Goal: Check status: Check status

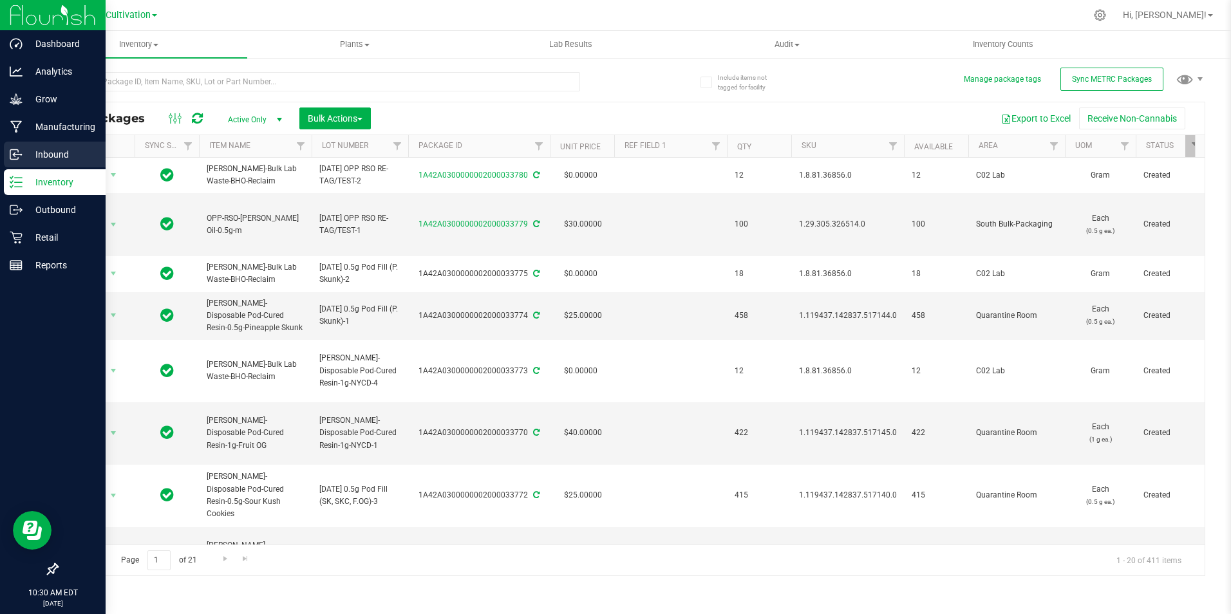
click at [63, 147] on p "Inbound" at bounding box center [61, 154] width 77 height 15
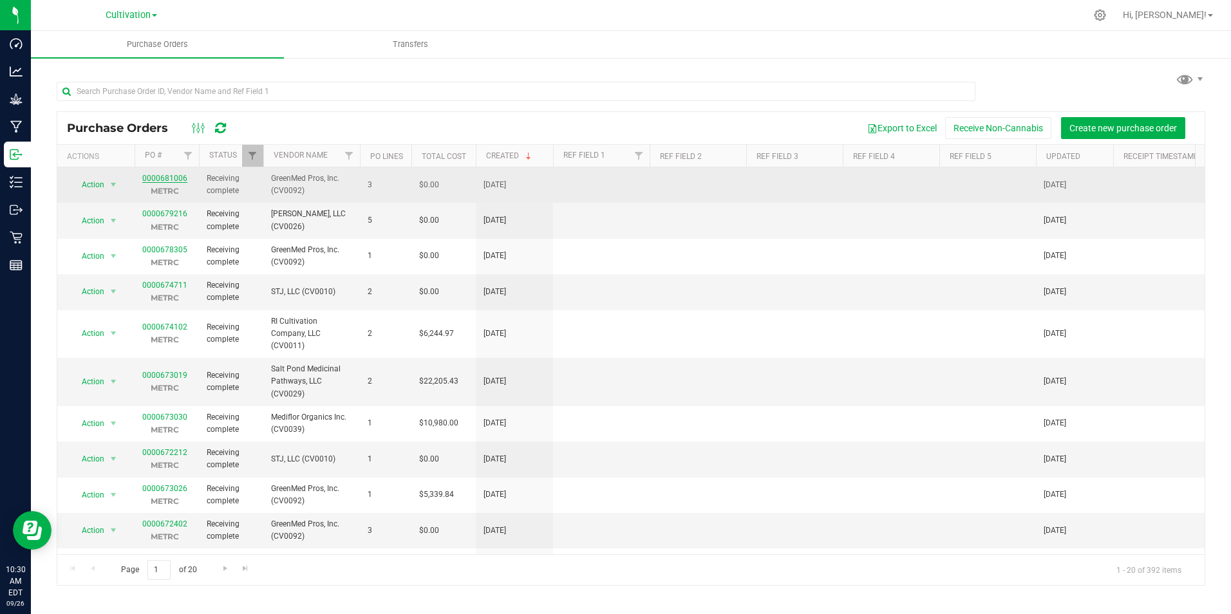
click at [169, 177] on link "0000681006" at bounding box center [164, 178] width 45 height 9
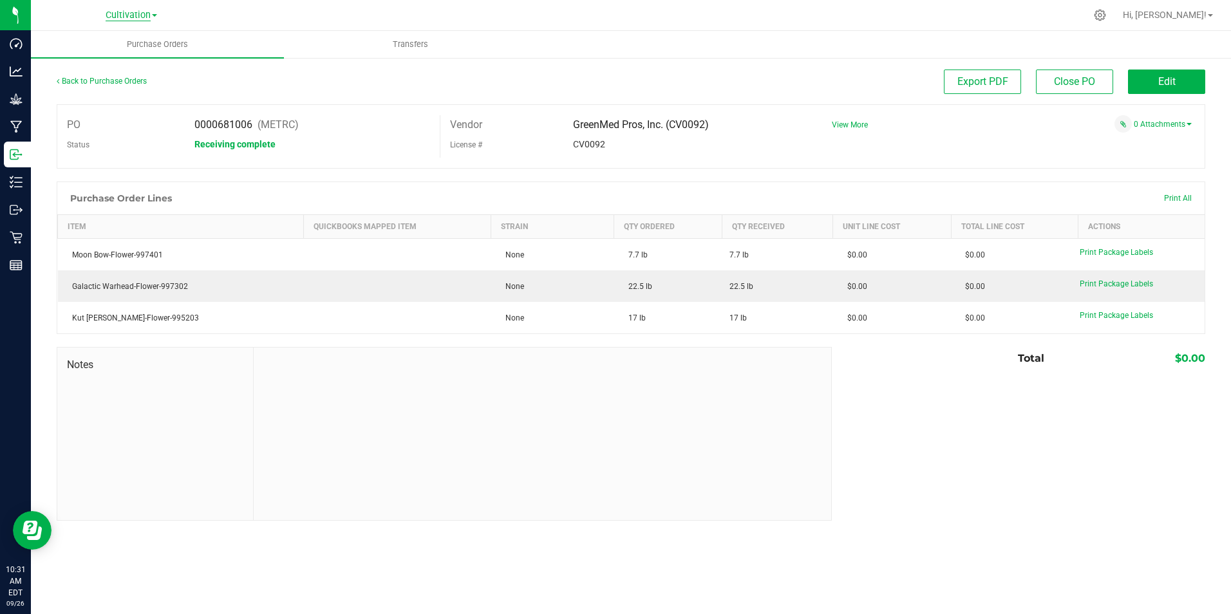
click at [149, 12] on span "Cultivation" at bounding box center [128, 16] width 45 height 12
click at [360, 609] on div "Purchase Orders Transfers Back to Purchase Orders Export PDF Close PO Edit PO 0…" at bounding box center [631, 322] width 1200 height 583
click at [124, 16] on span "Cultivation" at bounding box center [128, 16] width 45 height 12
click at [90, 82] on link "Retail" at bounding box center [131, 79] width 188 height 17
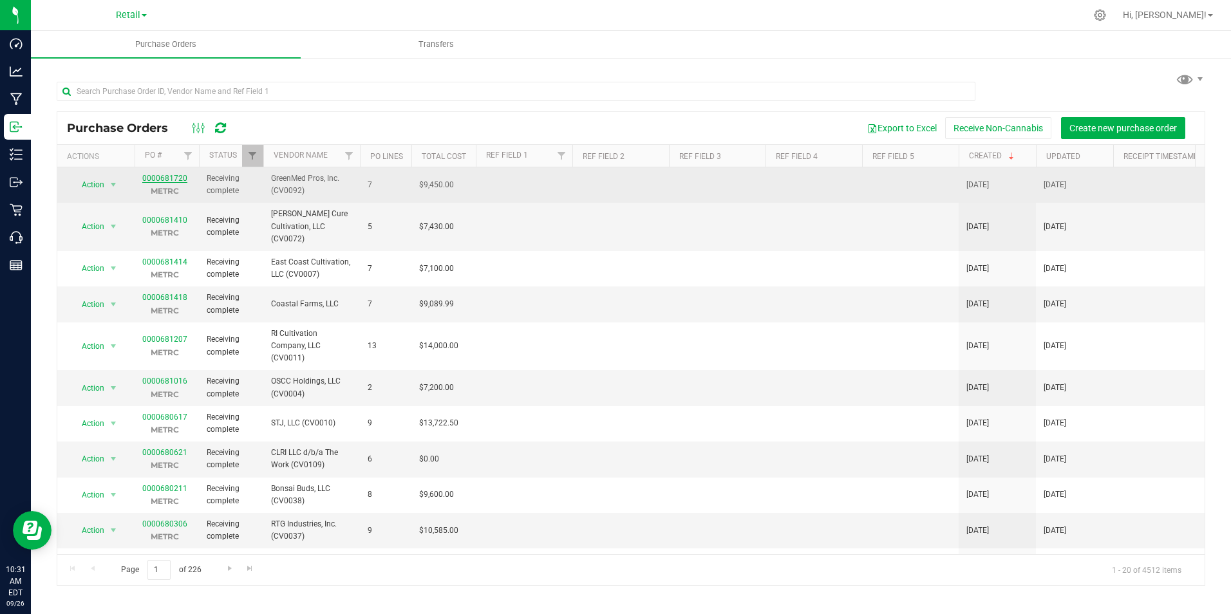
click at [165, 176] on link "0000681720" at bounding box center [164, 178] width 45 height 9
